Goal: Navigation & Orientation: Find specific page/section

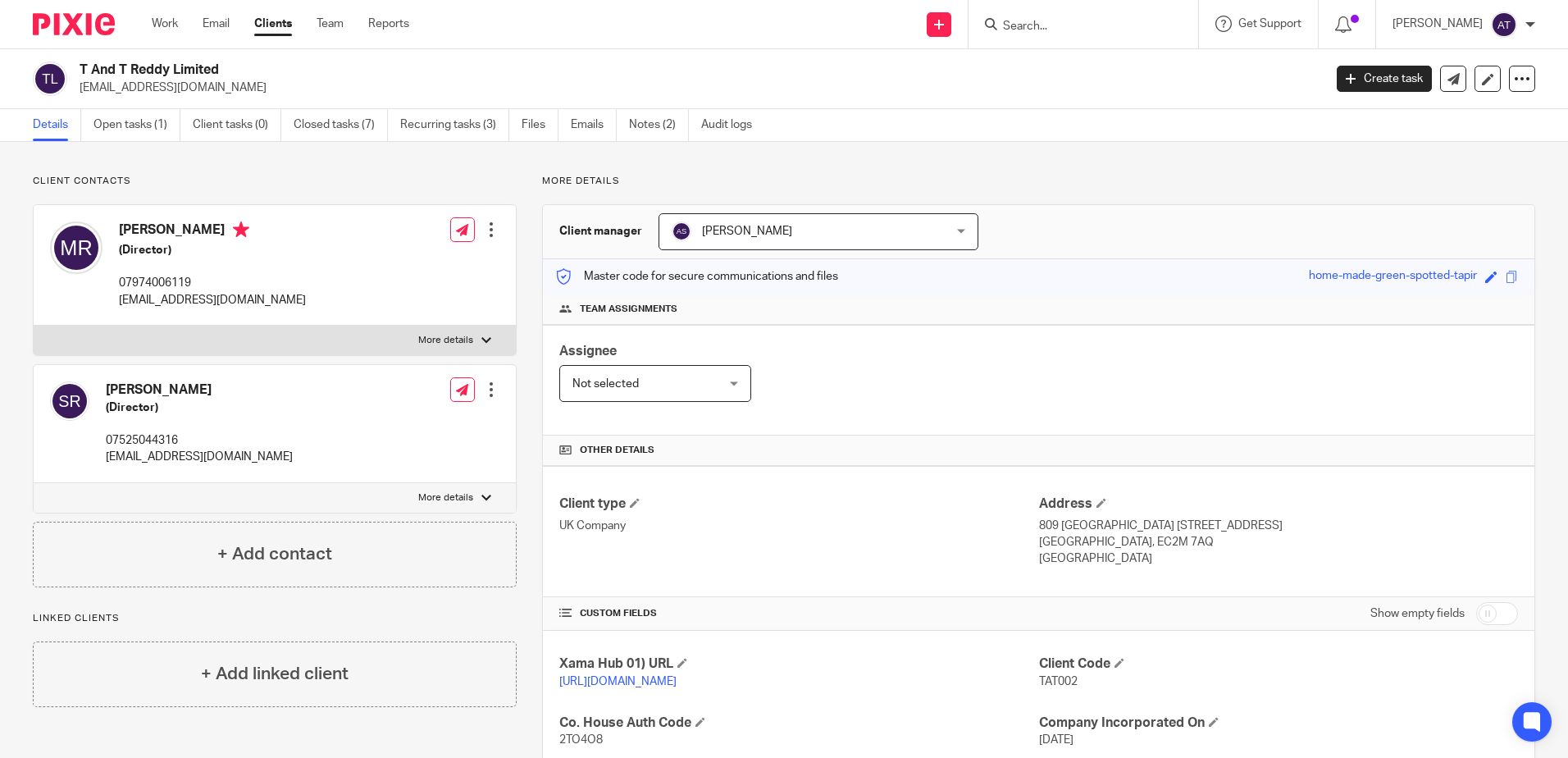
click at [708, 68] on h2 "T And T Reddy Limited" at bounding box center [572, 70] width 986 height 17
click at [679, 122] on link "Notes (2)" at bounding box center [659, 126] width 60 height 32
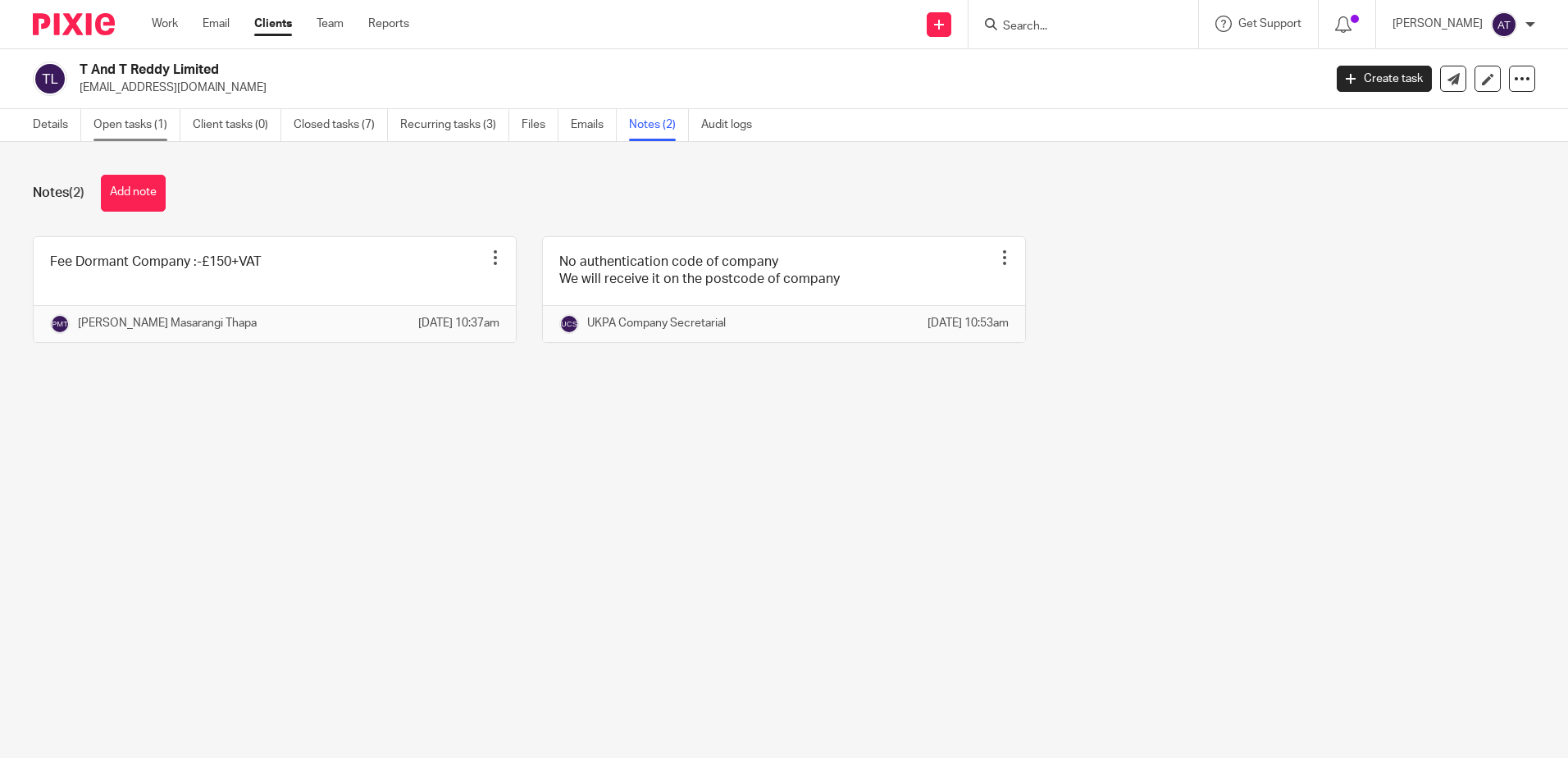
click at [139, 127] on link "Open tasks (1)" at bounding box center [136, 126] width 87 height 32
